Goal: Entertainment & Leisure: Consume media (video, audio)

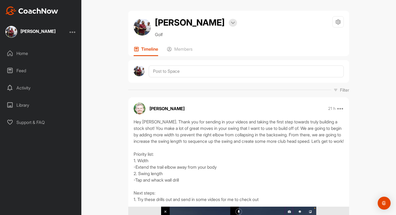
scroll to position [159, 0]
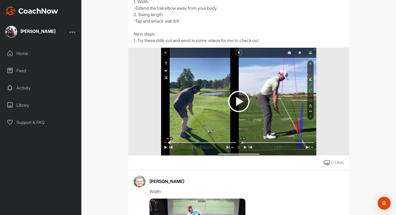
click at [238, 112] on img at bounding box center [238, 101] width 21 height 21
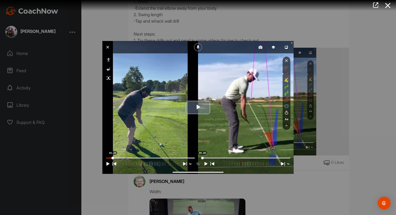
click at [198, 108] on span "Video Player" at bounding box center [198, 108] width 0 height 0
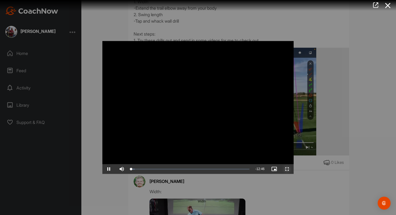
click at [290, 169] on span "Video Player" at bounding box center [287, 169] width 13 height 0
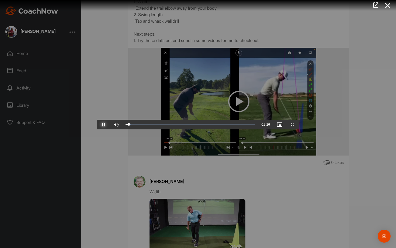
click at [97, 125] on span "Video Player" at bounding box center [103, 125] width 13 height 0
click at [182, 125] on div "Loaded : 48.72% 06:03 06:11" at bounding box center [191, 125] width 131 height 2
click at [180, 125] on div "Loaded : 48.78% 05:56 06:04" at bounding box center [191, 125] width 131 height 2
click at [257, 125] on div "Loaded : 97.00% 11:21 11:42" at bounding box center [191, 125] width 131 height 2
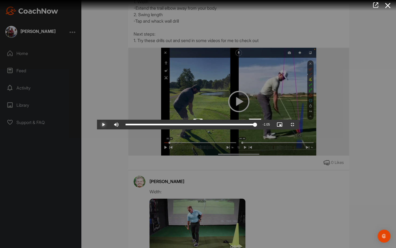
click at [299, 125] on span "Video Player" at bounding box center [292, 125] width 13 height 0
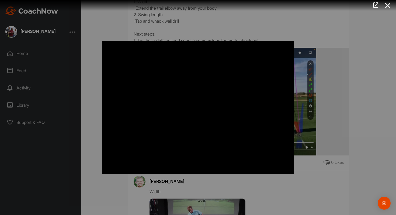
click at [373, 33] on div at bounding box center [198, 107] width 396 height 215
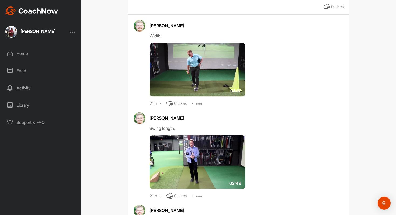
scroll to position [323, 0]
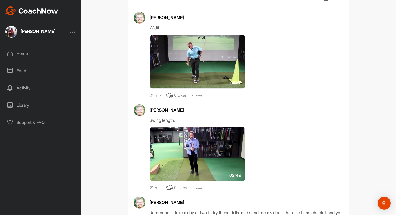
click at [191, 71] on img at bounding box center [198, 62] width 96 height 54
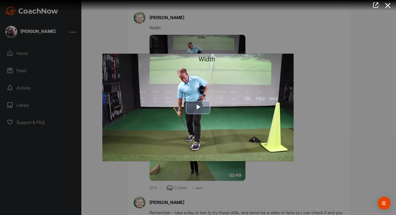
click at [198, 108] on span "Video Player" at bounding box center [198, 108] width 0 height 0
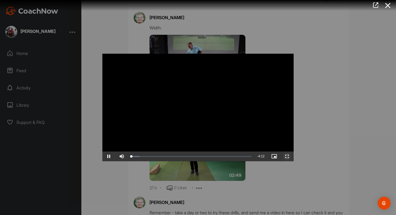
click at [290, 157] on span "Video Player" at bounding box center [287, 157] width 13 height 0
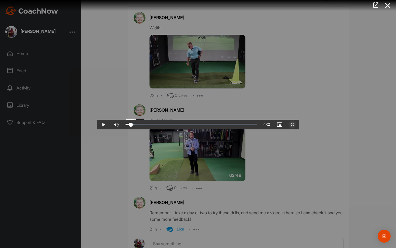
click at [126, 125] on div "Loaded : 7.23% 0:10 0:10" at bounding box center [191, 125] width 131 height 2
click at [193, 129] on div "Loaded : 7.23% 2:07 2:07" at bounding box center [191, 125] width 137 height 10
click at [299, 125] on span "Video Player" at bounding box center [292, 125] width 13 height 0
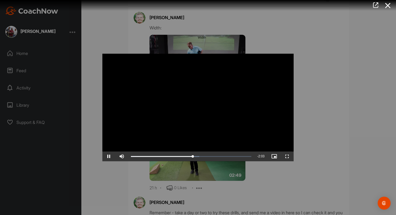
click at [319, 109] on div at bounding box center [198, 107] width 396 height 215
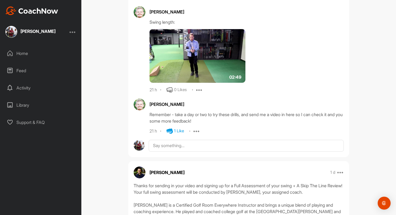
scroll to position [388, 0]
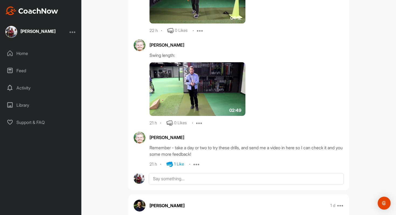
click at [186, 86] on img at bounding box center [198, 89] width 96 height 54
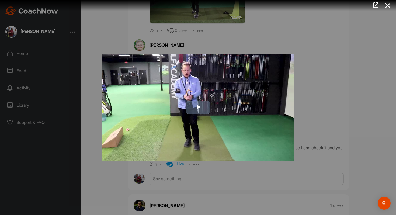
click at [198, 108] on span "Video Player" at bounding box center [198, 108] width 0 height 0
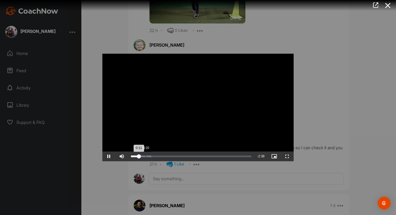
click at [146, 156] on div "Loaded : 17.06% 0:20 0:11" at bounding box center [191, 157] width 120 height 2
click at [160, 157] on div "Loaded : 17.06% 0:39 0:21" at bounding box center [191, 157] width 126 height 10
click at [172, 158] on div "Loaded : 28.64% 0:58 0:58" at bounding box center [191, 157] width 126 height 10
click at [178, 157] on div "Loaded : 41.67% 1:10 0:59" at bounding box center [191, 157] width 126 height 10
click at [183, 158] on div "Loaded : 48.65% 1:13 1:07" at bounding box center [191, 157] width 126 height 10
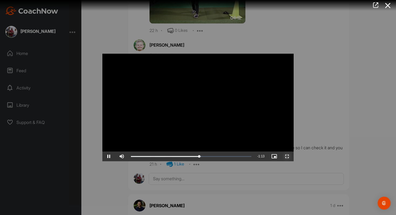
click at [288, 157] on span "Video Player" at bounding box center [287, 157] width 13 height 0
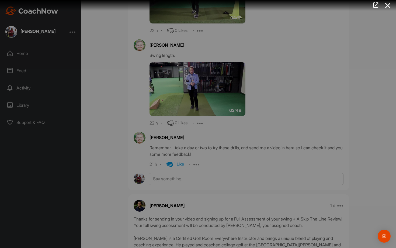
click at [222, 120] on div "Loaded : 61.22% 1:40 1:38" at bounding box center [191, 119] width 120 height 2
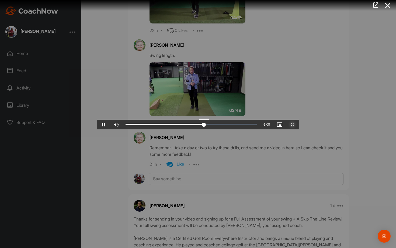
click at [330, 125] on div "1:46" at bounding box center [330, 125] width 0 height 2
click at [299, 125] on span "Video Player" at bounding box center [292, 125] width 13 height 0
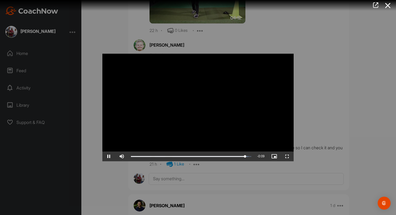
click at [311, 131] on div at bounding box center [198, 107] width 396 height 215
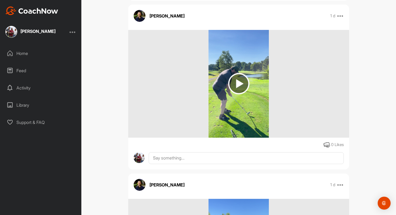
scroll to position [849, 0]
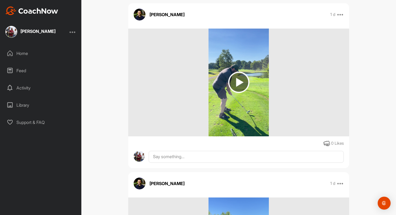
click at [242, 93] on img at bounding box center [238, 82] width 21 height 21
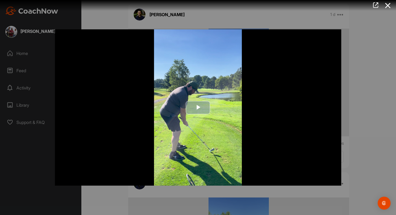
click at [198, 108] on span "Video Player" at bounding box center [198, 108] width 0 height 0
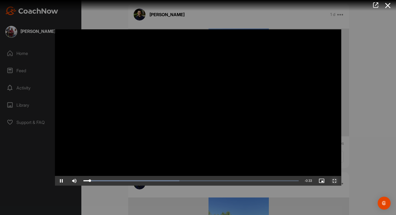
click at [336, 181] on span "Video Player" at bounding box center [334, 181] width 13 height 0
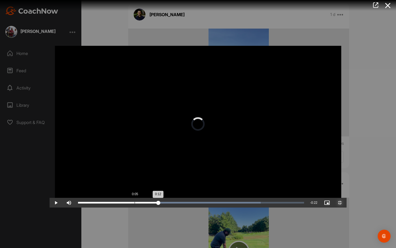
click at [85, 203] on div "Loaded : 80.78% 0:05 0:12" at bounding box center [191, 203] width 226 height 2
click at [85, 203] on div "Loaded : 80.78% 0:05 0:08" at bounding box center [191, 203] width 226 height 2
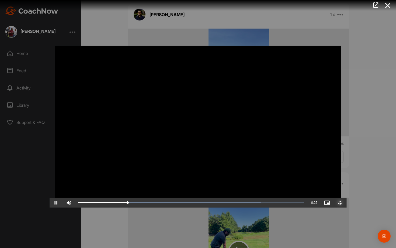
click at [347, 203] on span "Video Player" at bounding box center [340, 203] width 13 height 0
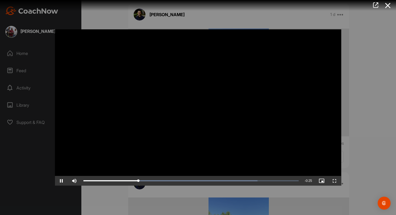
click at [386, 106] on div at bounding box center [198, 107] width 396 height 215
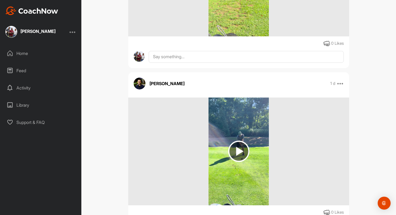
scroll to position [1331, 0]
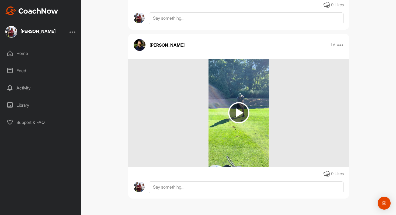
click at [239, 116] on img at bounding box center [238, 112] width 21 height 21
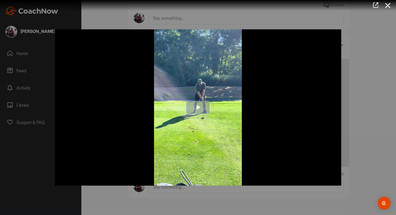
click at [198, 108] on span "Video Player" at bounding box center [198, 108] width 0 height 0
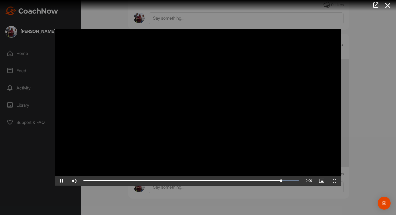
click at [374, 100] on div at bounding box center [198, 107] width 396 height 215
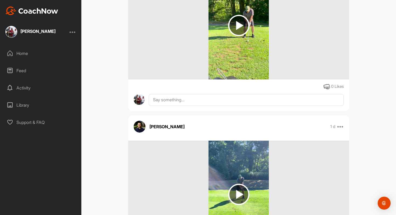
scroll to position [1164, 0]
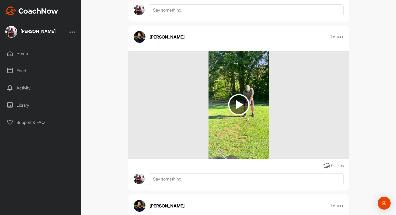
click at [244, 105] on img at bounding box center [238, 104] width 21 height 21
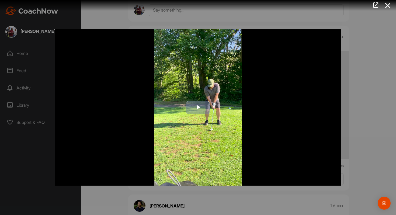
click at [198, 108] on span "Video Player" at bounding box center [198, 108] width 0 height 0
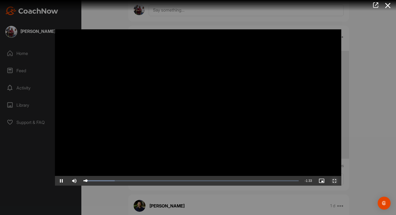
click at [337, 181] on span "Video Player" at bounding box center [334, 181] width 13 height 0
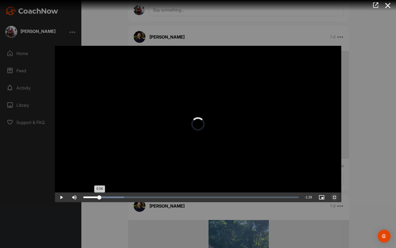
click at [81, 202] on div "Loaded : 18.88% 0:04 0:04" at bounding box center [191, 197] width 221 height 10
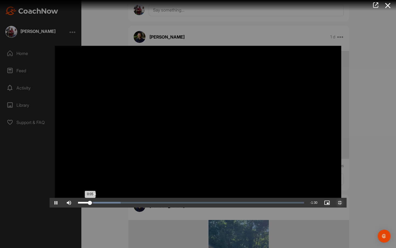
click at [75, 208] on div "Loaded : 18.88% 0:04 0:05" at bounding box center [191, 203] width 232 height 10
click at [78, 203] on div "Loaded : 18.88% 0:02 0:04" at bounding box center [191, 203] width 226 height 2
click at [78, 203] on div "Loaded : 18.88% 0:02 0:06" at bounding box center [191, 203] width 226 height 2
click at [347, 203] on span "Video Player" at bounding box center [340, 203] width 13 height 0
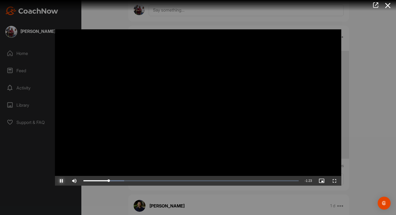
click at [62, 181] on span "Video Player" at bounding box center [61, 181] width 13 height 0
click at [114, 20] on div at bounding box center [198, 107] width 396 height 215
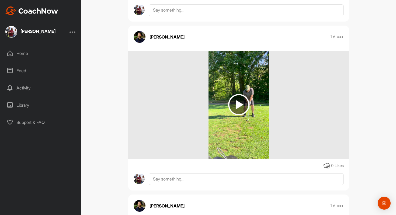
click at [44, 51] on div "Home" at bounding box center [41, 53] width 76 height 13
